Goal: Task Accomplishment & Management: Manage account settings

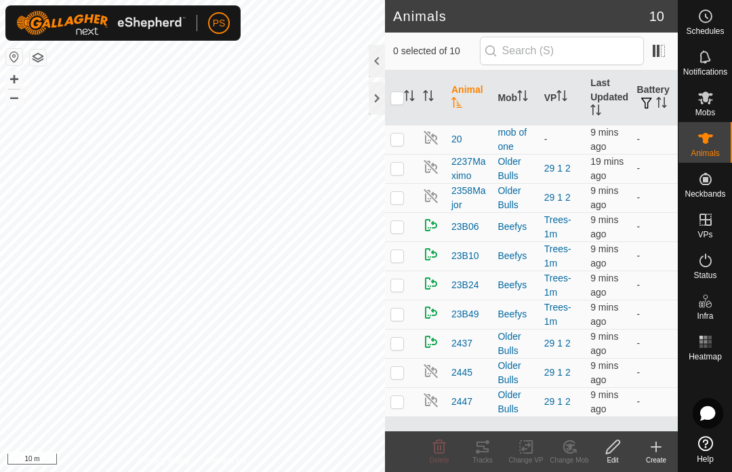
click at [376, 54] on div at bounding box center [377, 61] width 16 height 33
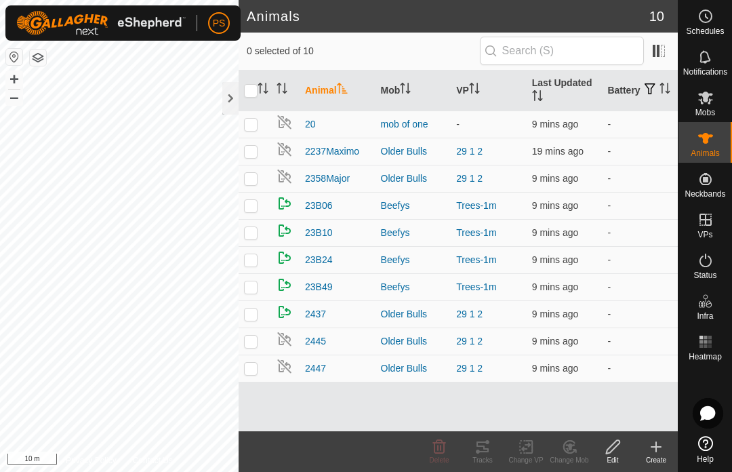
click at [319, 309] on span "2437" at bounding box center [315, 314] width 21 height 14
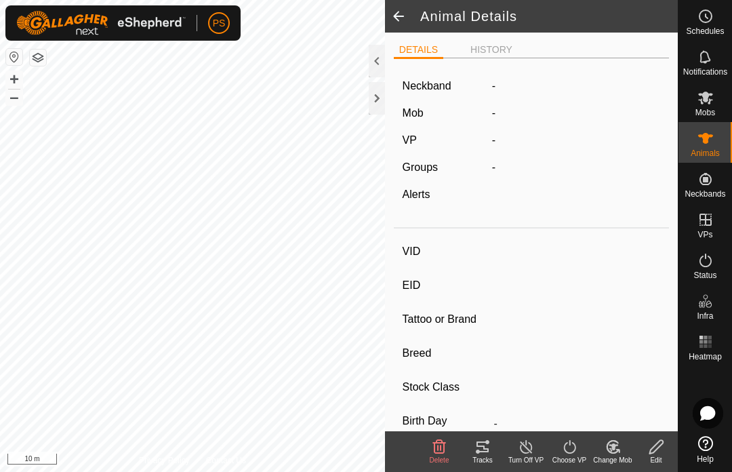
click at [493, 53] on li "HISTORY" at bounding box center [491, 50] width 53 height 14
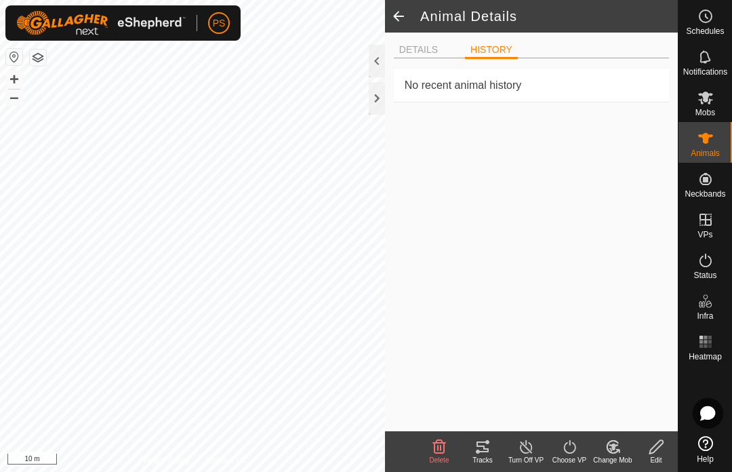
click at [408, 32] on span at bounding box center [398, 16] width 27 height 33
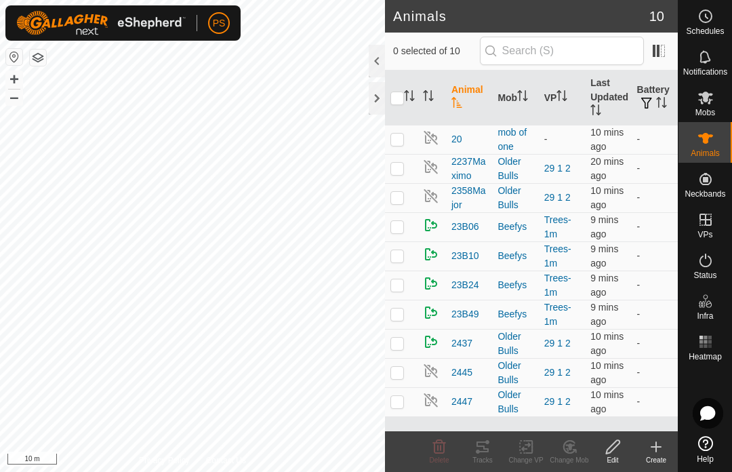
click at [417, 54] on span "0 selected of 10" at bounding box center [436, 51] width 87 height 14
click at [399, 332] on td at bounding box center [401, 343] width 33 height 29
checkbox input "true"
click at [653, 400] on td "-" at bounding box center [655, 401] width 46 height 29
click at [667, 52] on span at bounding box center [659, 51] width 22 height 22
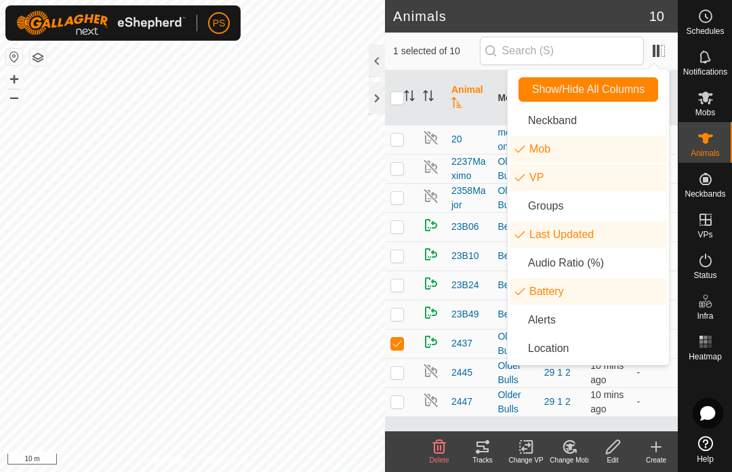
click at [624, 321] on li "Alerts" at bounding box center [589, 320] width 156 height 27
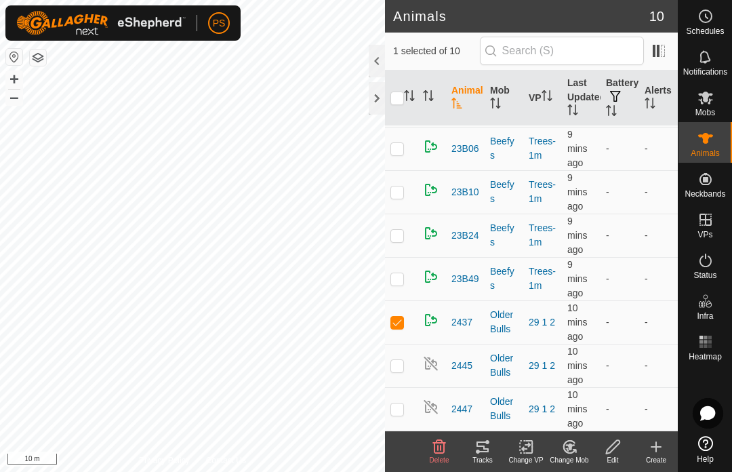
scroll to position [128, 0]
click at [662, 99] on th "Alerts" at bounding box center [659, 99] width 39 height 56
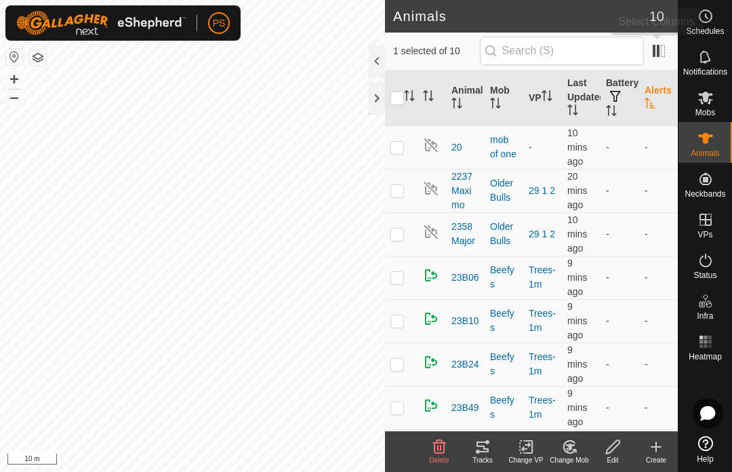
click at [665, 40] on span at bounding box center [659, 51] width 22 height 22
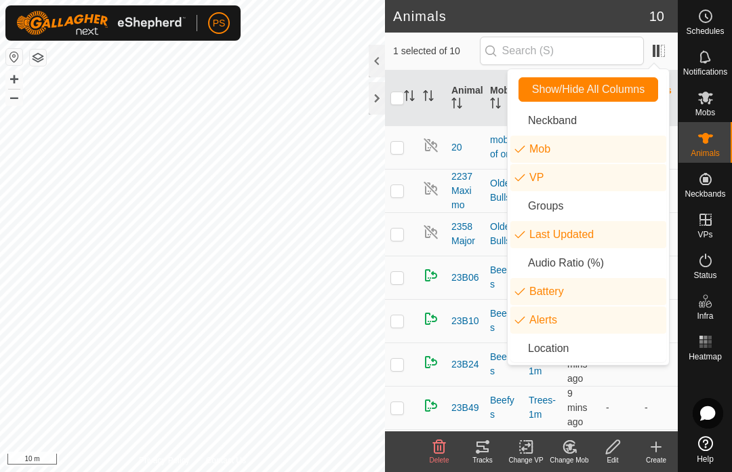
click at [533, 258] on li "Audio Ratio (%)" at bounding box center [589, 263] width 156 height 27
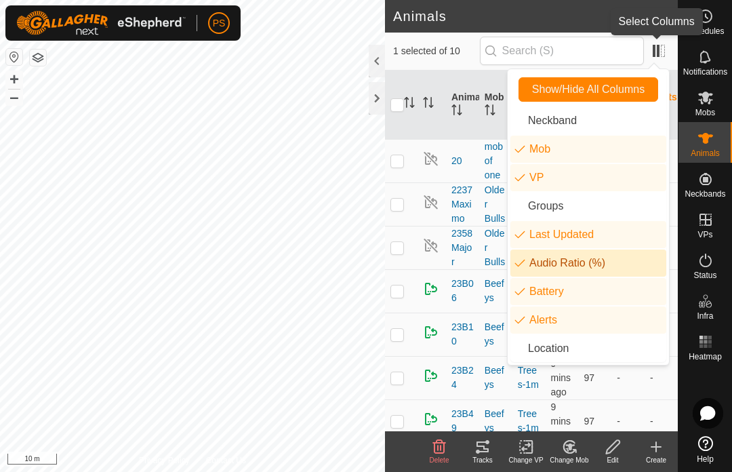
click at [660, 53] on span at bounding box center [659, 51] width 22 height 22
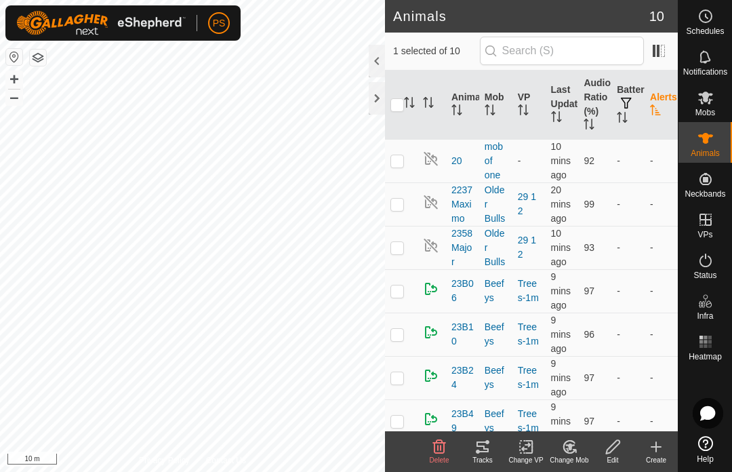
click at [377, 74] on div at bounding box center [377, 61] width 16 height 33
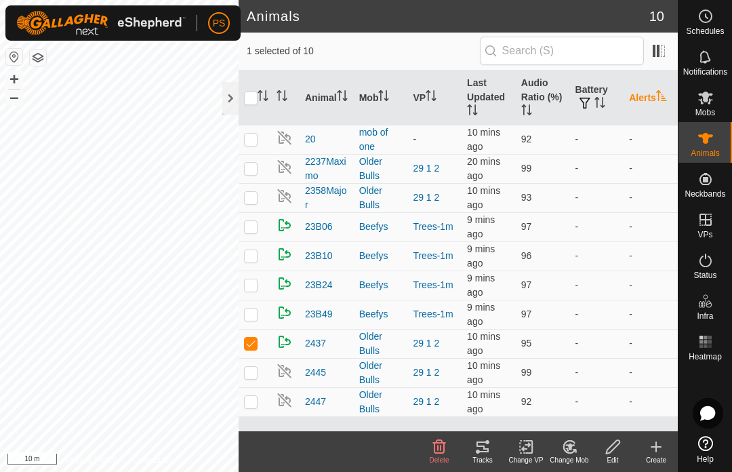
click at [377, 74] on th "Mob" at bounding box center [381, 98] width 54 height 55
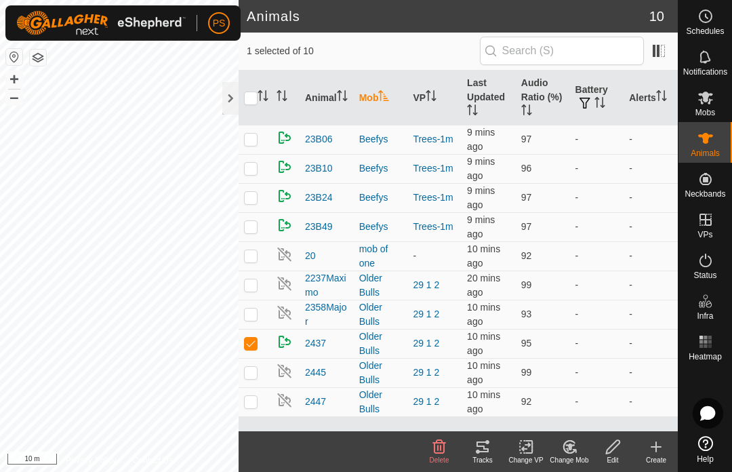
click at [248, 83] on th at bounding box center [255, 98] width 33 height 55
click at [231, 96] on div at bounding box center [230, 98] width 16 height 33
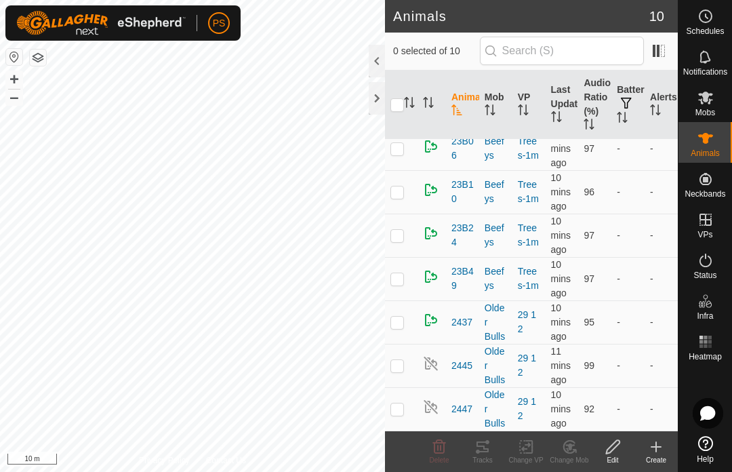
scroll to position [142, 0]
click at [468, 323] on span "2437" at bounding box center [462, 322] width 21 height 14
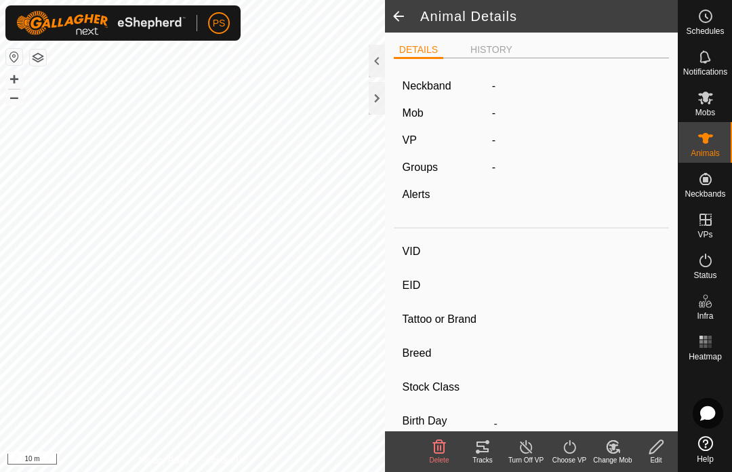
type input "2437"
type input "-"
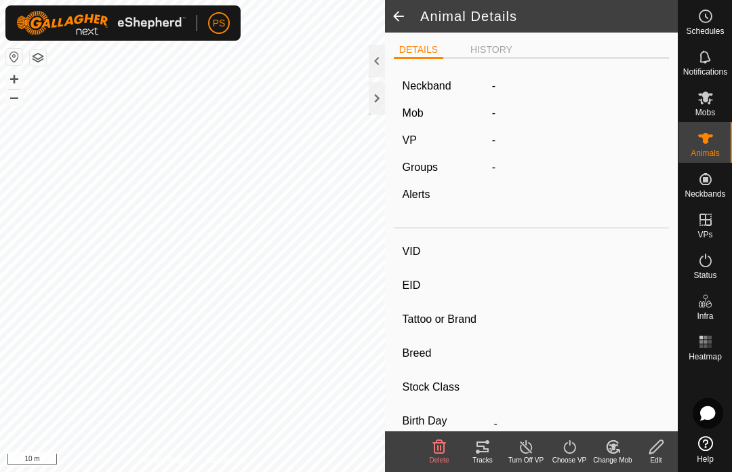
type input "0 kg"
type input "-"
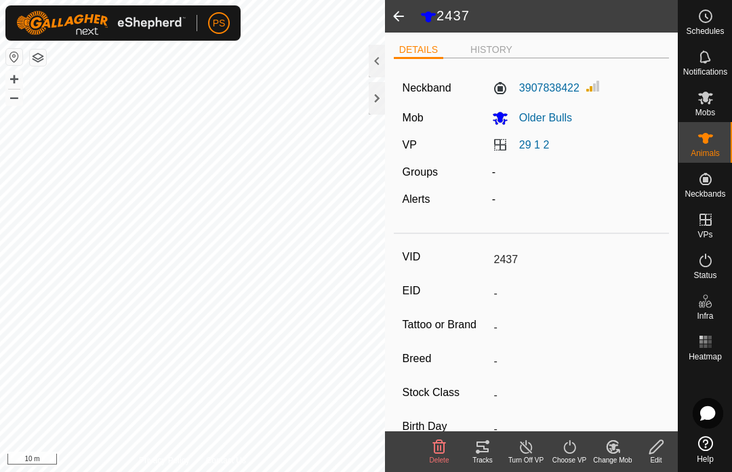
click at [406, 21] on span at bounding box center [398, 16] width 27 height 33
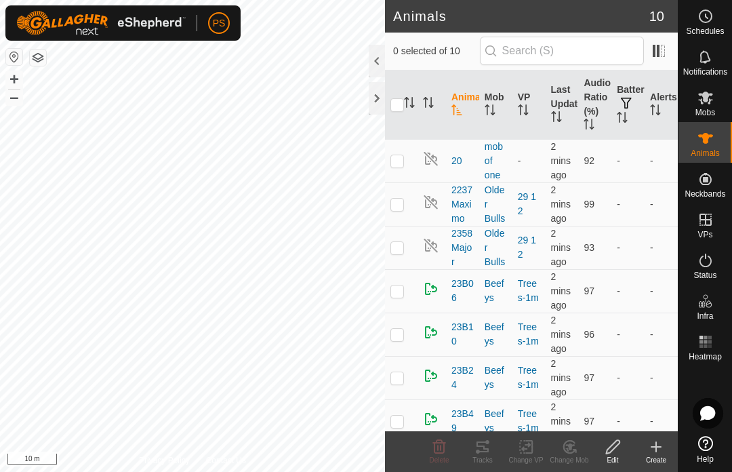
checkbox input "true"
click at [489, 455] on div "Tracks" at bounding box center [482, 460] width 43 height 10
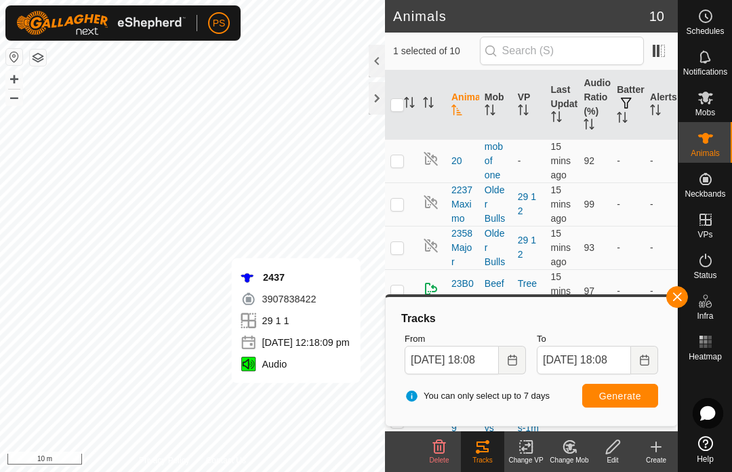
click at [196, 460] on div "Privacy Policy Contact Us" at bounding box center [192, 460] width 107 height 12
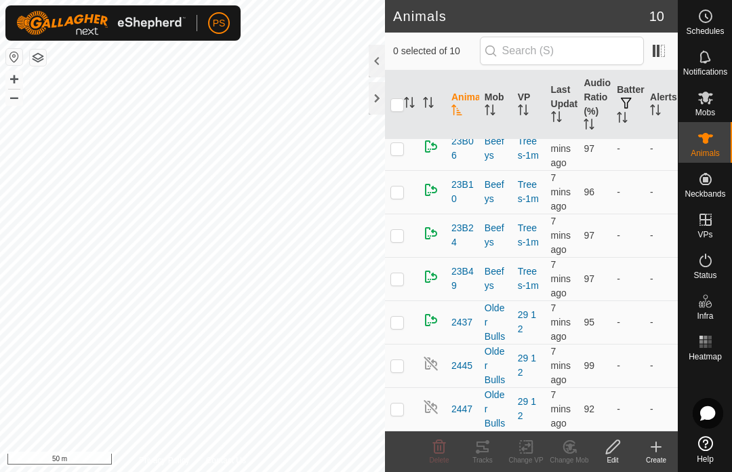
scroll to position [142, 0]
click at [398, 328] on td at bounding box center [401, 321] width 33 height 43
checkbox input "true"
click at [479, 465] on div "Tracks" at bounding box center [482, 460] width 43 height 10
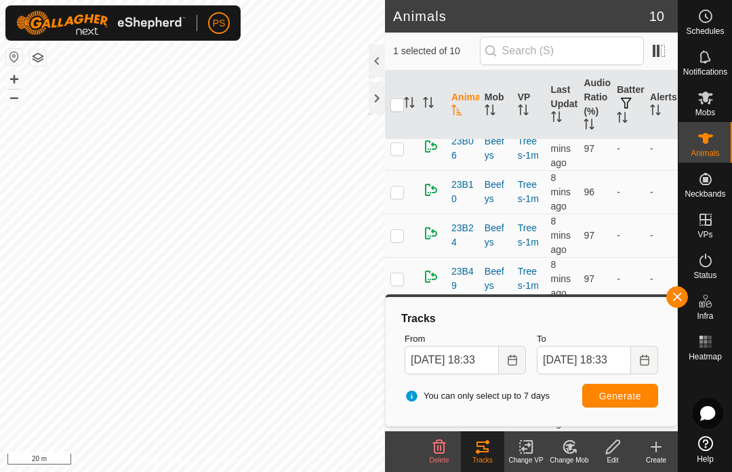
click at [507, 363] on icon "Choose Date" at bounding box center [512, 360] width 11 height 11
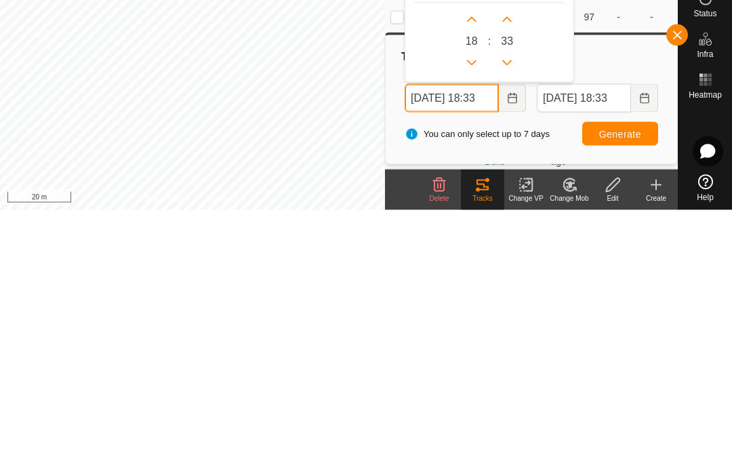
click at [478, 314] on button "Previous Hour" at bounding box center [472, 325] width 22 height 22
click at [481, 314] on button "Previous Hour" at bounding box center [472, 325] width 22 height 22
click at [469, 319] on icon "Previous Hour" at bounding box center [472, 324] width 11 height 11
click at [476, 314] on button "Previous Hour" at bounding box center [472, 325] width 22 height 22
click at [475, 322] on icon "Previous Hour" at bounding box center [471, 324] width 9 height 5
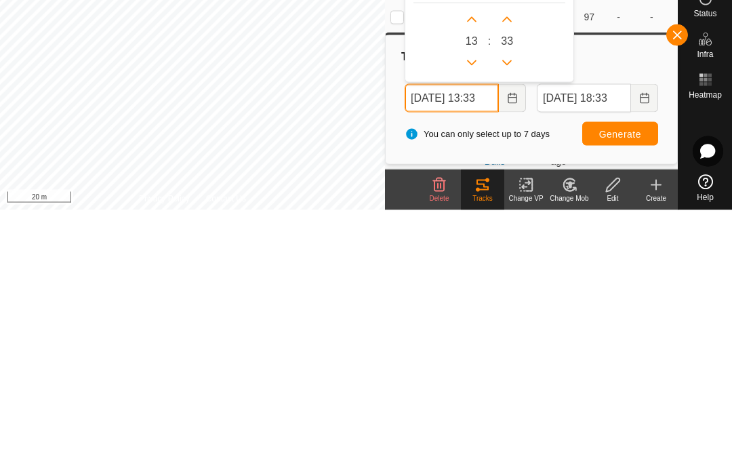
click at [479, 314] on button "Previous Hour" at bounding box center [472, 325] width 22 height 22
click at [481, 314] on button "Previous Hour" at bounding box center [472, 325] width 22 height 22
click at [518, 314] on button "Previous Minute" at bounding box center [507, 325] width 22 height 22
click at [517, 314] on button "Previous Minute" at bounding box center [507, 325] width 22 height 22
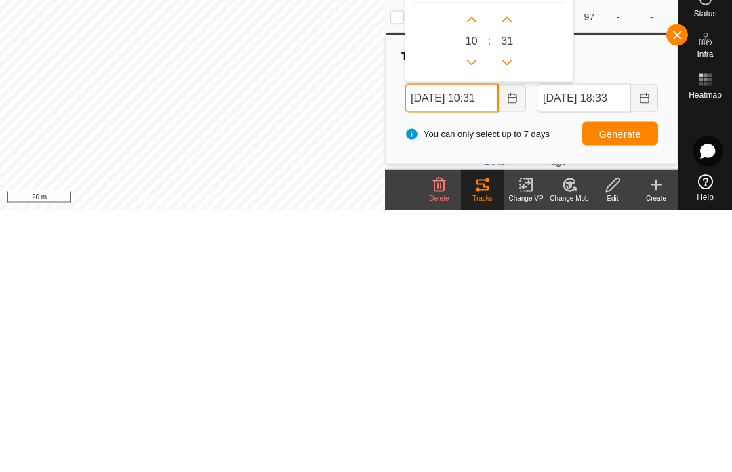
click at [517, 314] on button "Previous Minute" at bounding box center [507, 325] width 22 height 22
click at [513, 319] on icon "Previous Minute" at bounding box center [507, 324] width 11 height 11
click at [470, 322] on icon "Previous Hour" at bounding box center [471, 324] width 9 height 5
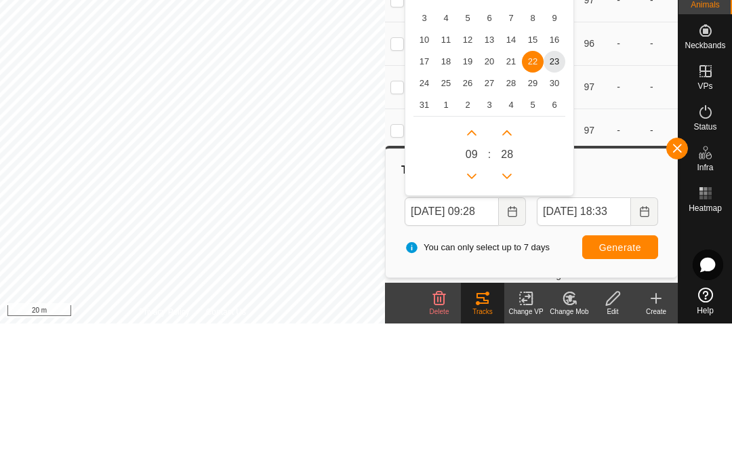
click at [563, 199] on span "23" at bounding box center [555, 210] width 22 height 22
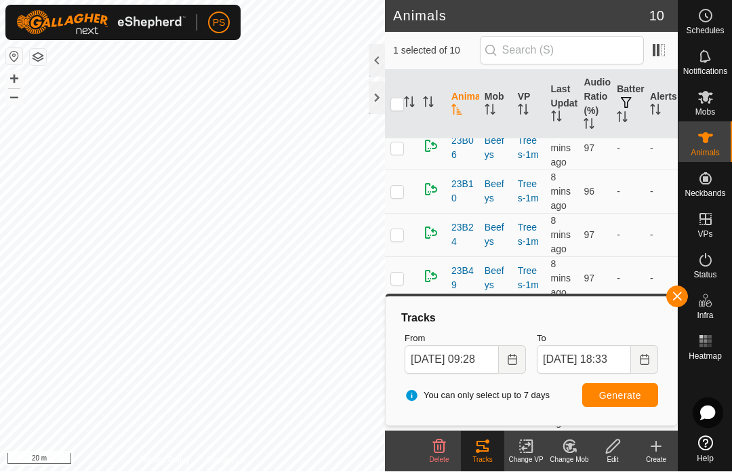
click at [511, 362] on icon "Choose Date" at bounding box center [512, 360] width 11 height 11
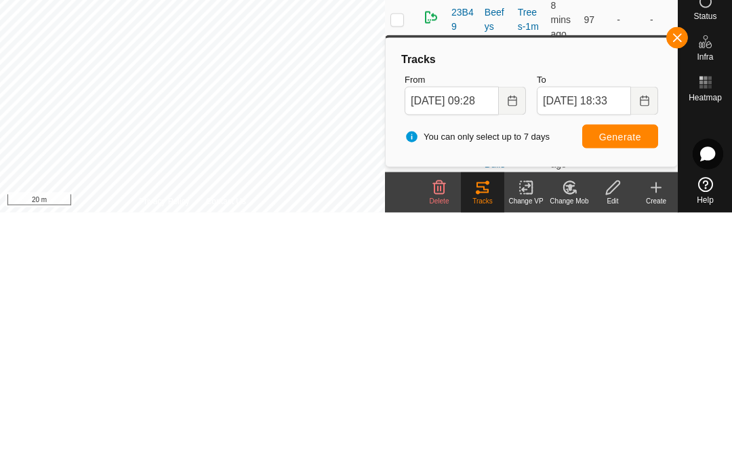
click at [612, 391] on span "Generate" at bounding box center [620, 396] width 42 height 11
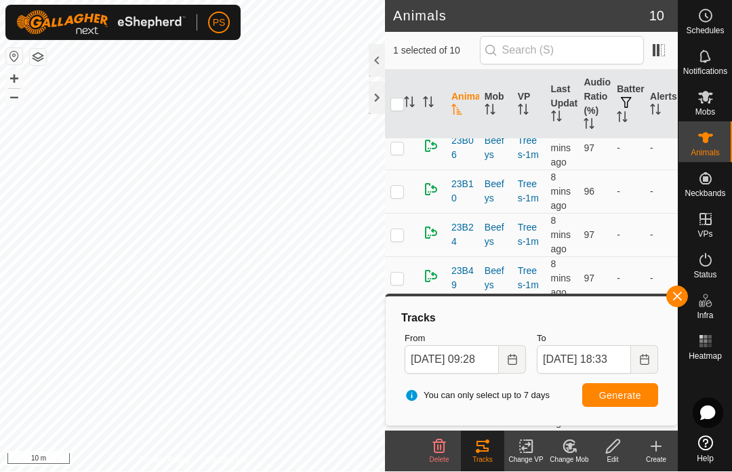
click at [515, 356] on icon "Choose Date" at bounding box center [512, 360] width 11 height 11
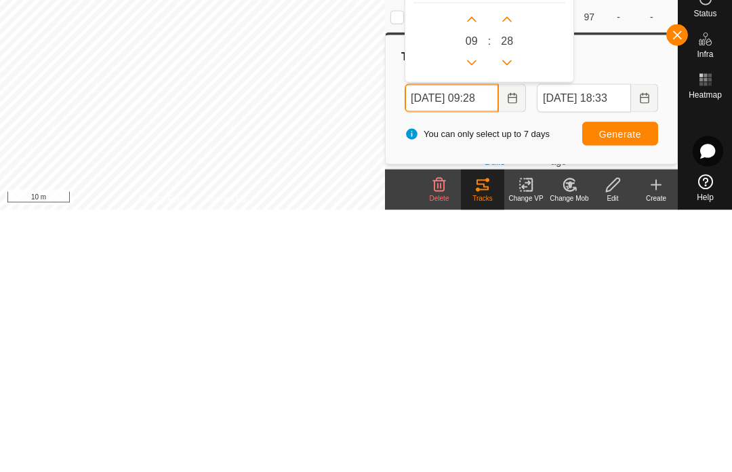
click at [477, 314] on button "Previous Hour" at bounding box center [472, 325] width 22 height 22
click at [475, 276] on icon "Next Hour" at bounding box center [472, 281] width 11 height 11
click at [481, 271] on button "Next Hour" at bounding box center [472, 282] width 22 height 22
click at [481, 271] on p-button "Next Hour" at bounding box center [472, 282] width 22 height 22
click at [481, 264] on div "11 : 28" at bounding box center [490, 299] width 152 height 71
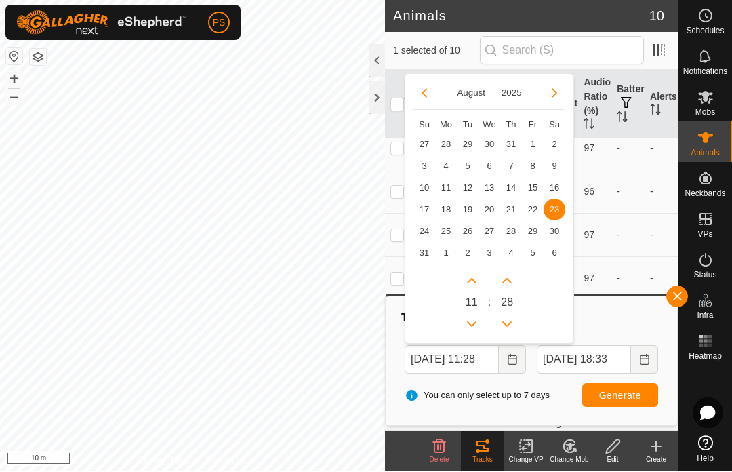
click at [478, 272] on button "Next Hour" at bounding box center [472, 282] width 22 height 22
click at [481, 277] on button "Next Hour" at bounding box center [472, 282] width 22 height 22
click at [481, 272] on p-button "Next Hour" at bounding box center [472, 282] width 22 height 22
type input "[DATE] 14:28"
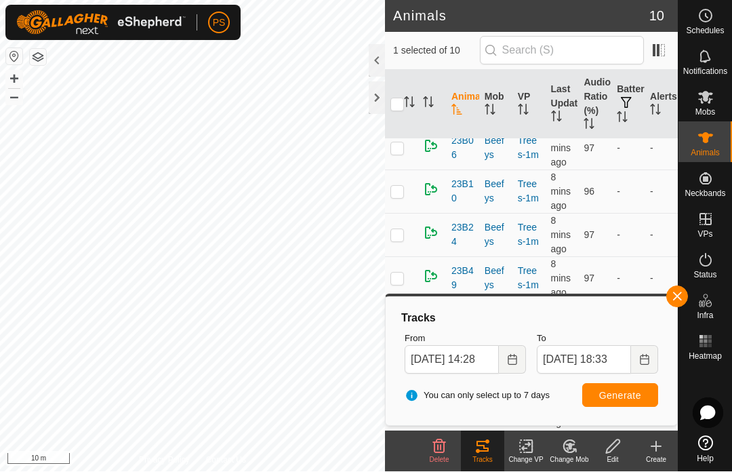
click at [631, 393] on span "Generate" at bounding box center [620, 396] width 42 height 11
click at [675, 295] on span "button" at bounding box center [677, 297] width 11 height 11
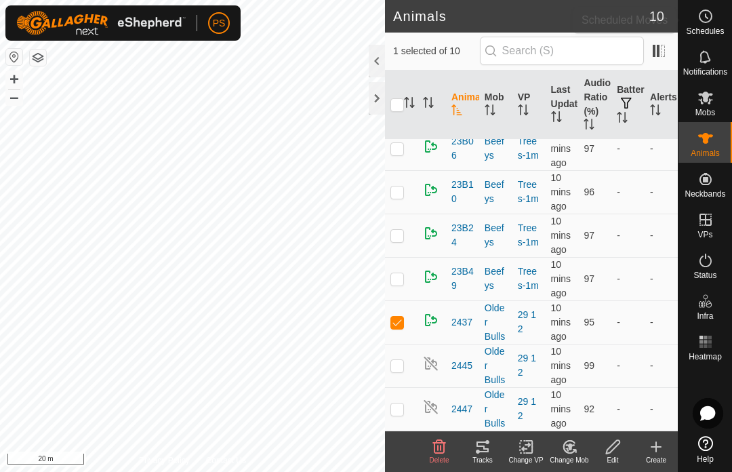
click at [711, 28] on span "Schedules" at bounding box center [705, 31] width 38 height 8
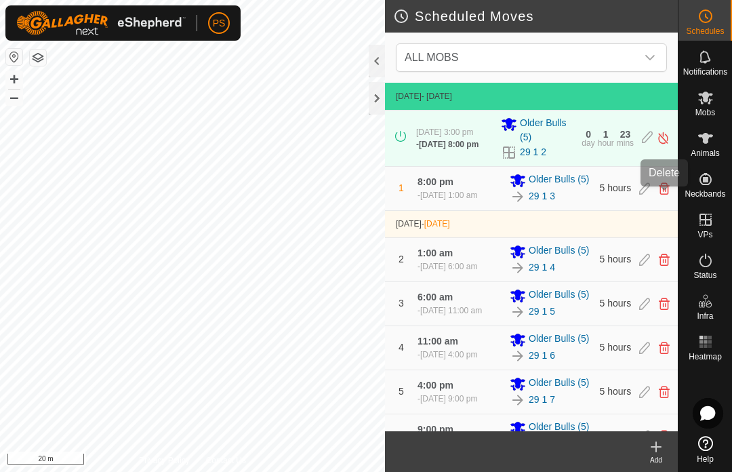
click at [666, 195] on icon at bounding box center [664, 188] width 11 height 12
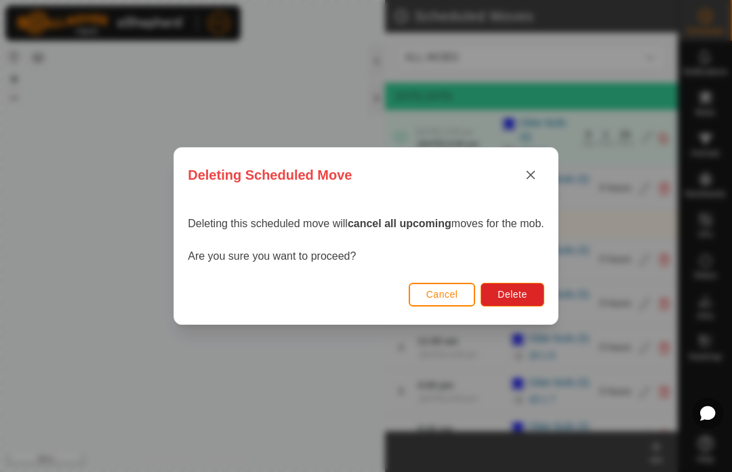
click at [522, 290] on span "Delete" at bounding box center [512, 294] width 29 height 11
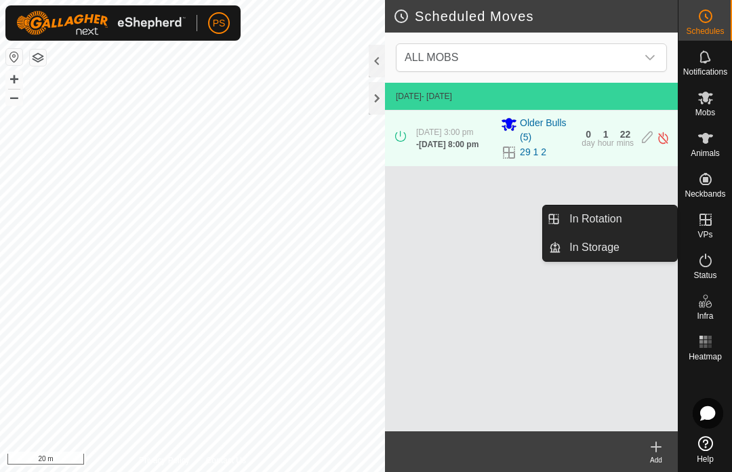
click at [631, 227] on link "In Rotation" at bounding box center [620, 218] width 116 height 27
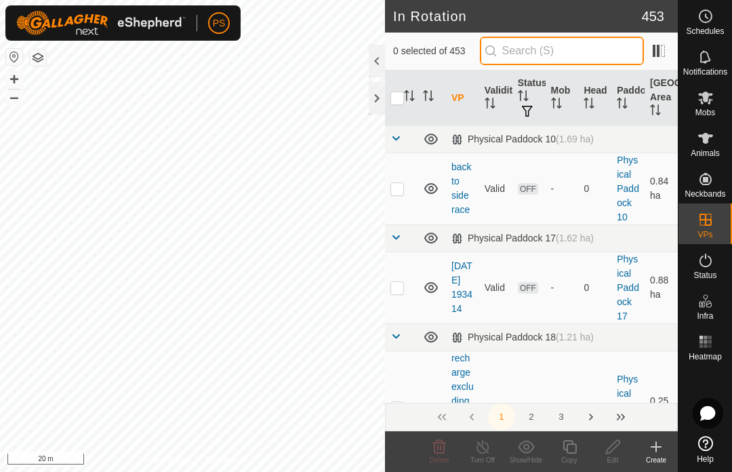
click at [596, 64] on input "text" at bounding box center [562, 51] width 164 height 28
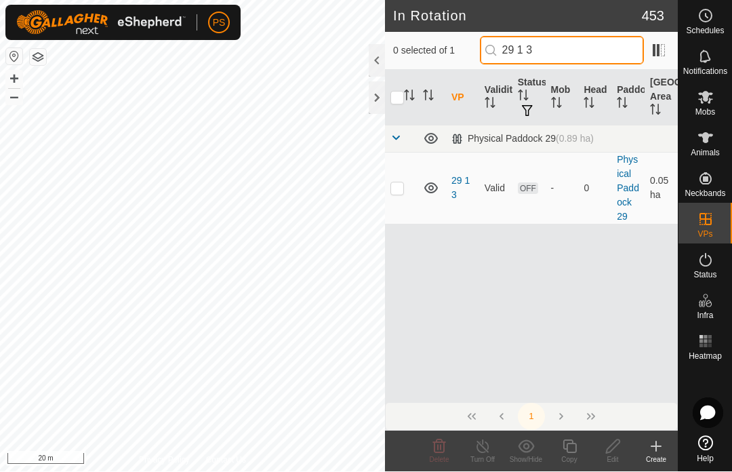
type input "29 1 3"
click at [399, 183] on p-checkbox at bounding box center [398, 188] width 14 height 11
checkbox input "true"
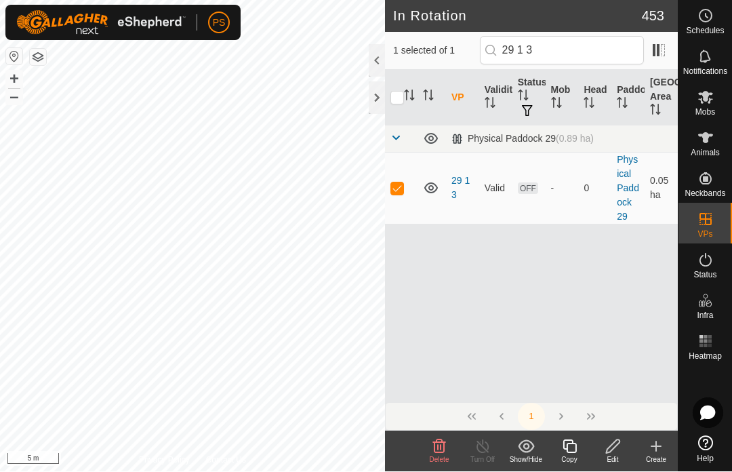
click at [611, 456] on div "Edit" at bounding box center [612, 460] width 43 height 10
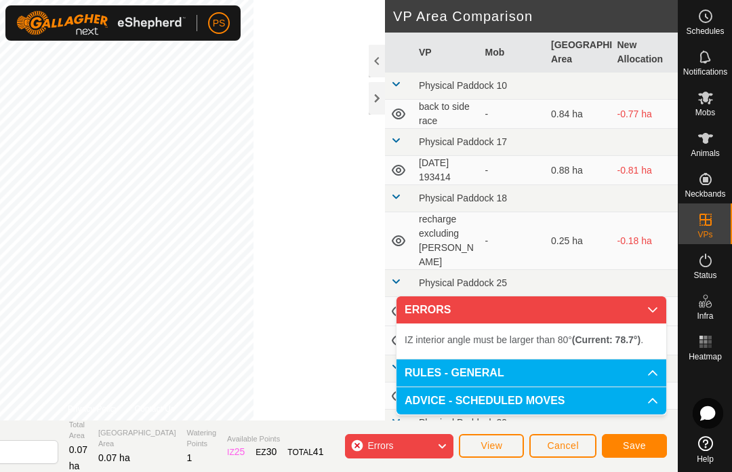
click at [570, 446] on span "Cancel" at bounding box center [563, 445] width 32 height 11
